Goal: Task Accomplishment & Management: Manage account settings

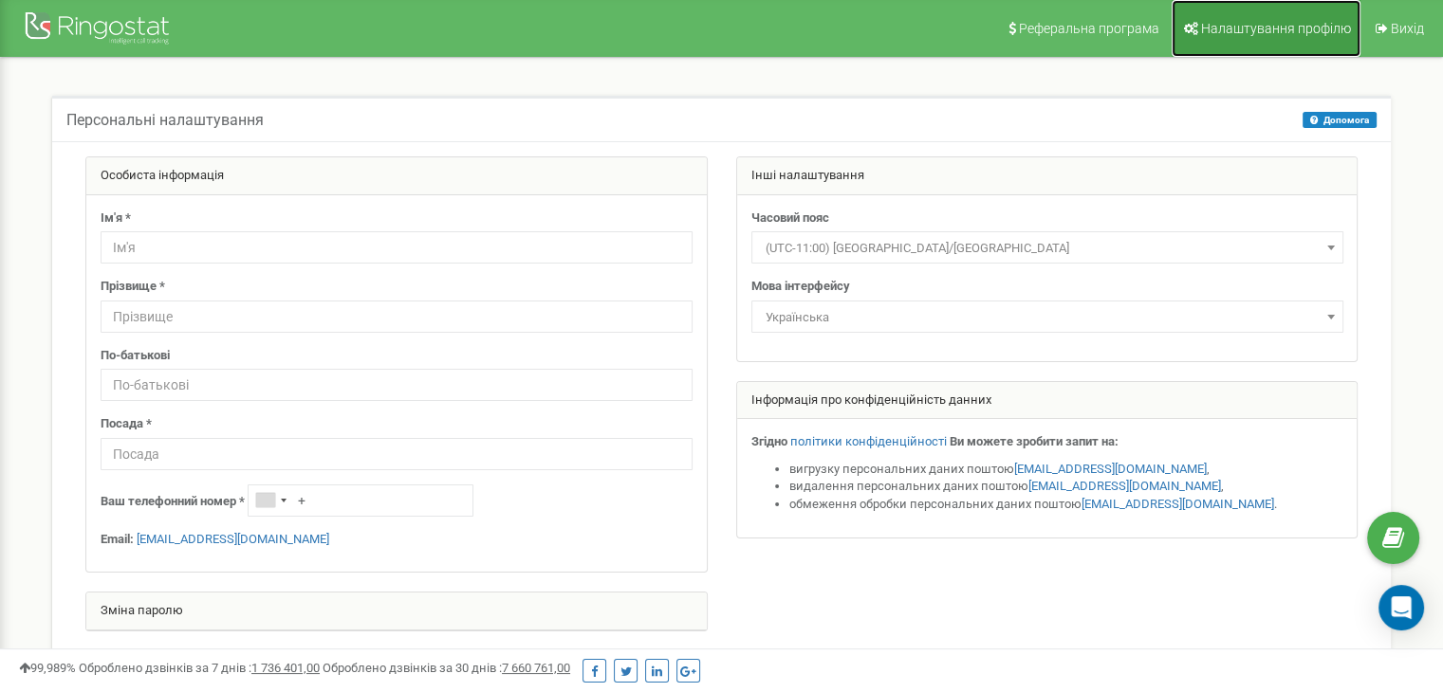
click at [1285, 21] on span "Налаштування профілю" at bounding box center [1276, 28] width 150 height 15
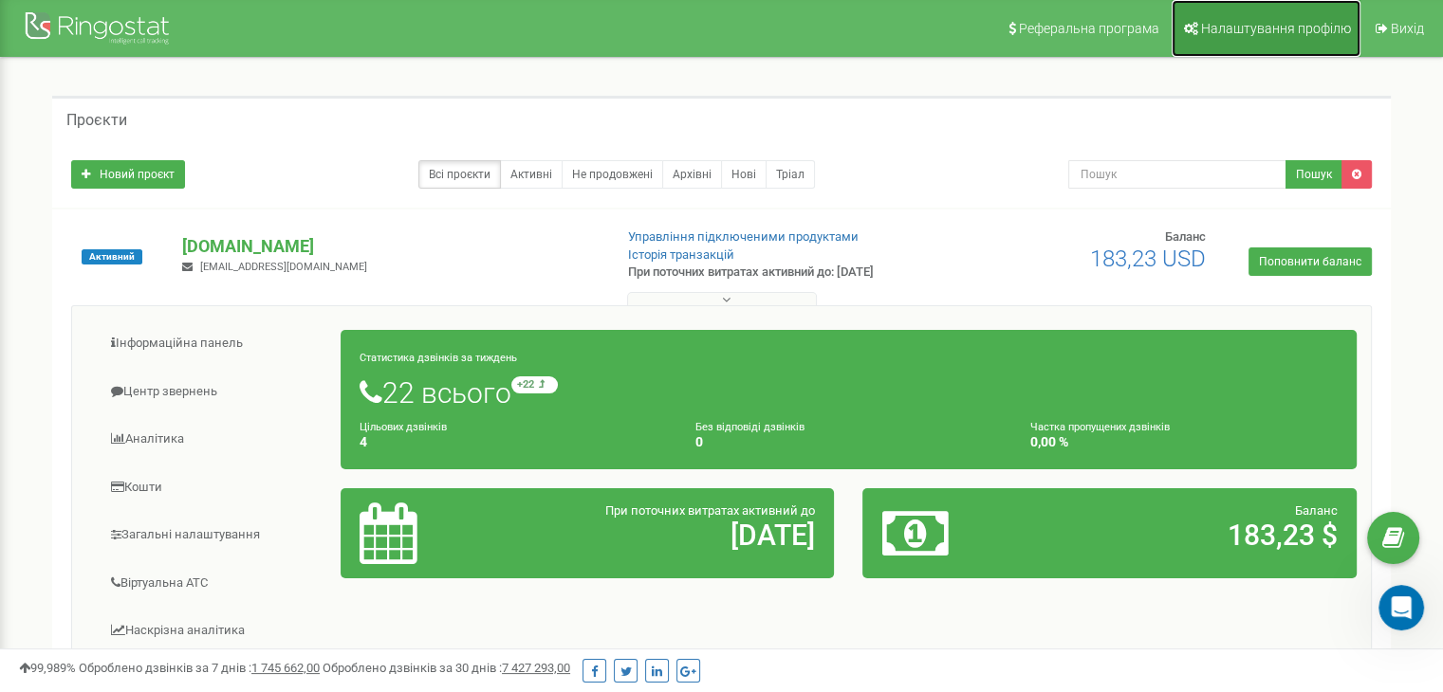
click at [1305, 27] on span "Налаштування профілю" at bounding box center [1276, 28] width 150 height 15
